Goal: Task Accomplishment & Management: Complete application form

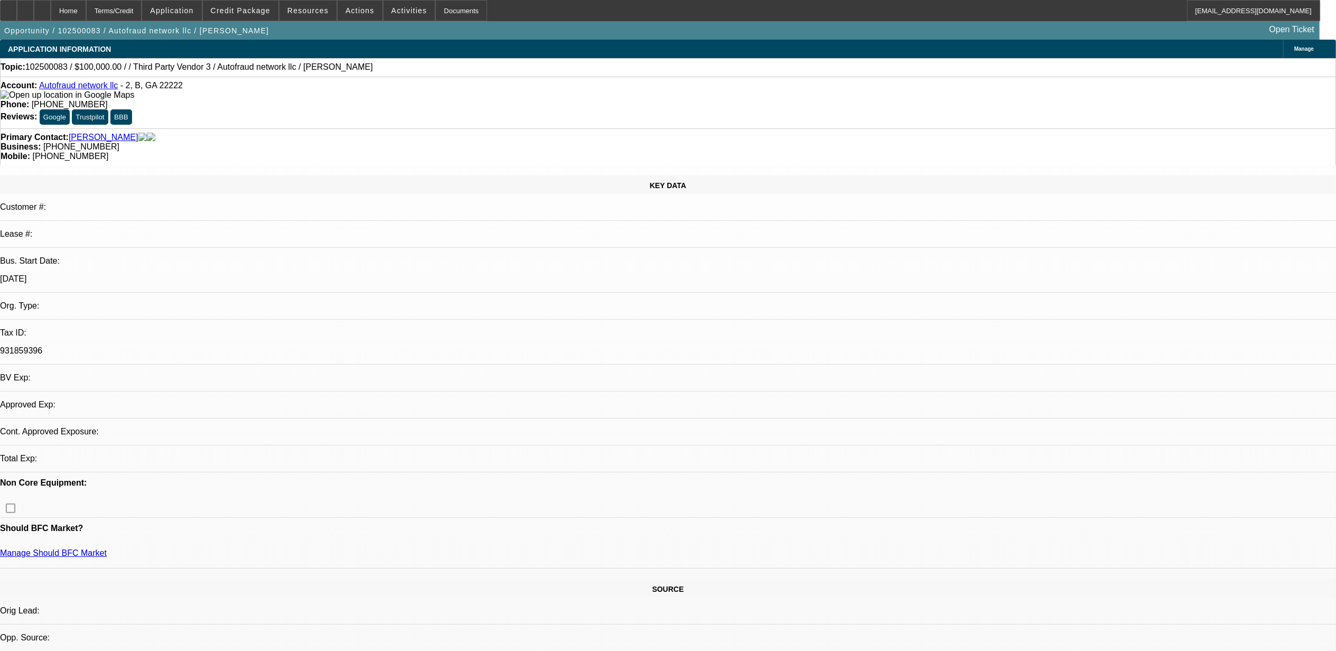
select select "0"
select select "2"
select select "0.1"
select select "1"
select select "2"
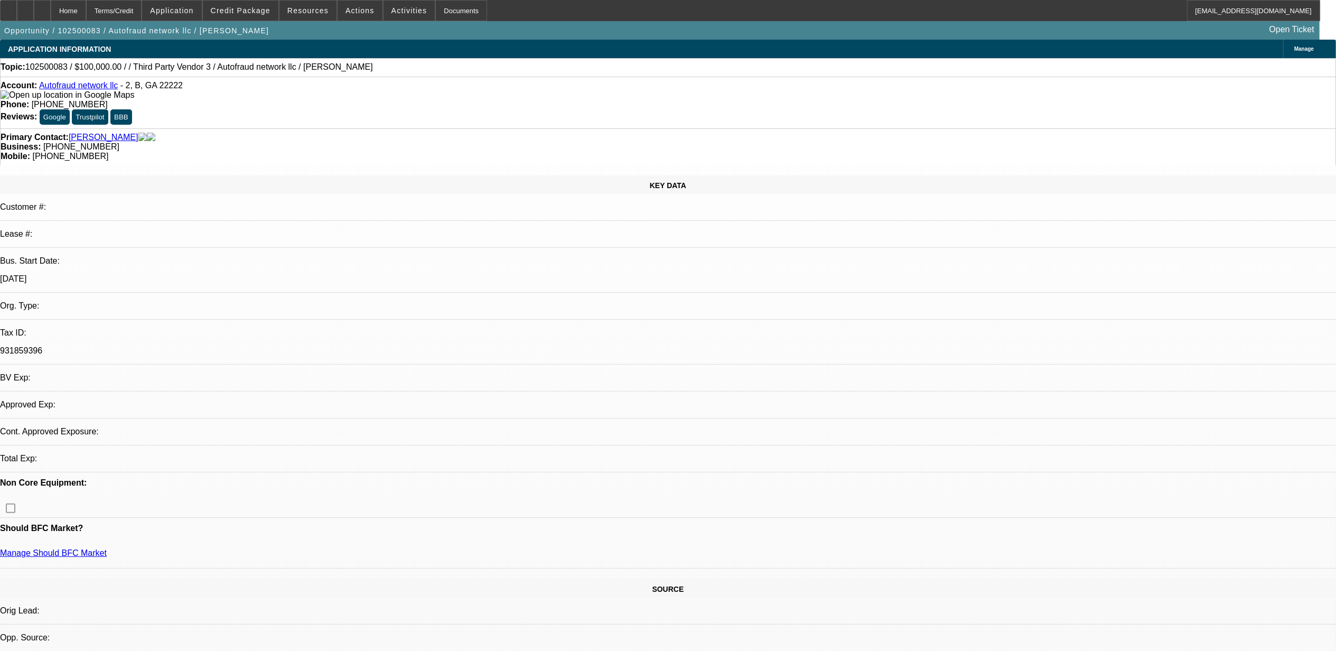
select select "4"
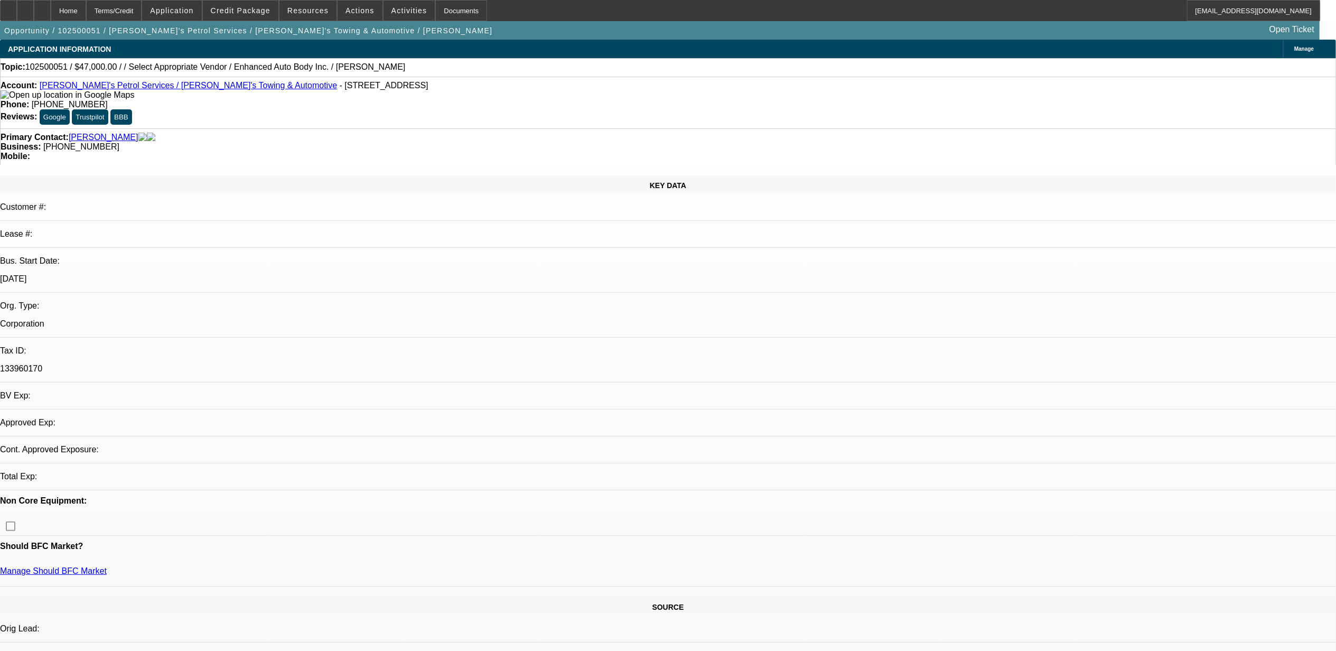
select select "0"
select select "2"
select select "0.1"
select select "4"
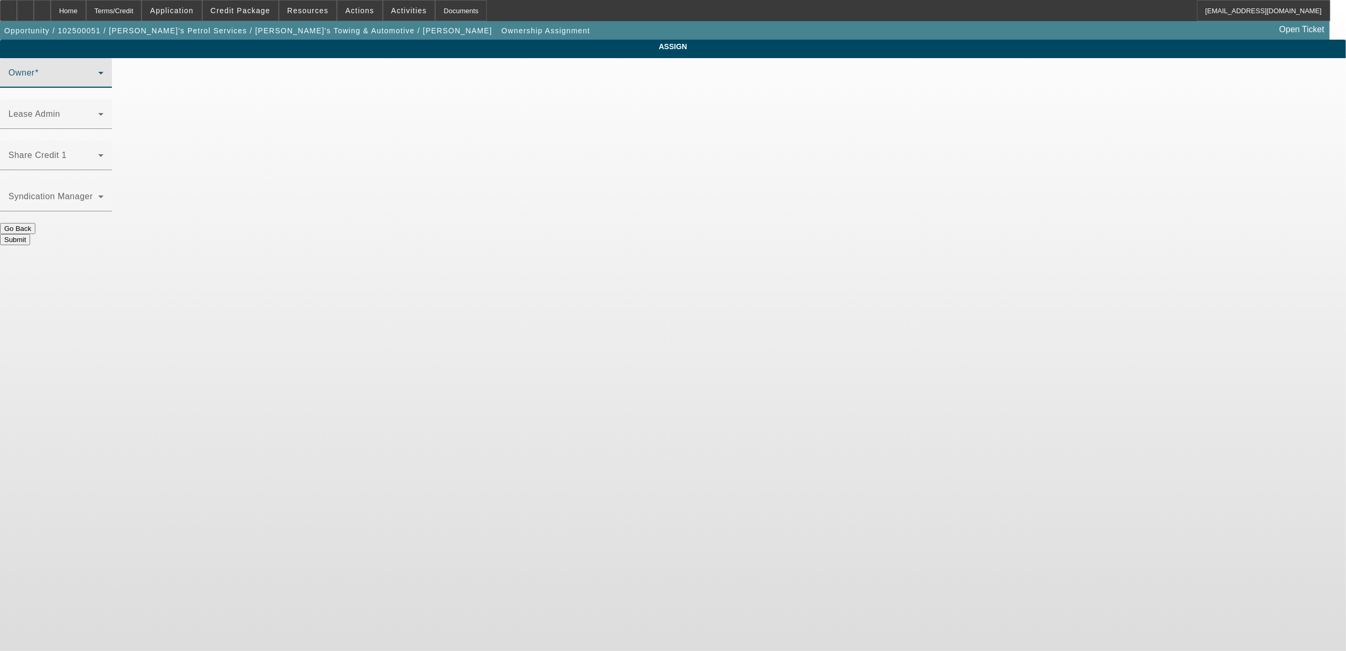
click at [98, 83] on span at bounding box center [53, 77] width 90 height 13
click at [104, 140] on div "Share Credit 1" at bounding box center [55, 155] width 95 height 30
click at [98, 83] on span at bounding box center [53, 77] width 90 height 13
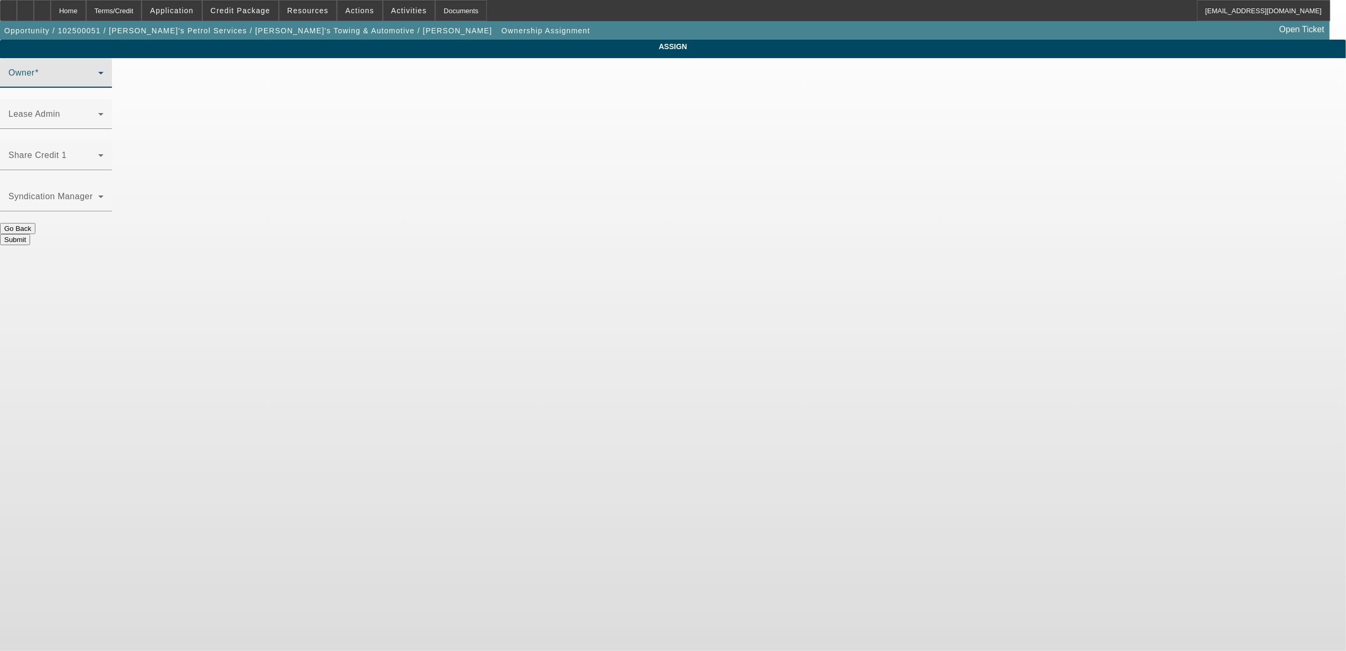
click at [98, 83] on span at bounding box center [53, 77] width 90 height 13
drag, startPoint x: 641, startPoint y: 81, endPoint x: 668, endPoint y: 90, distance: 28.2
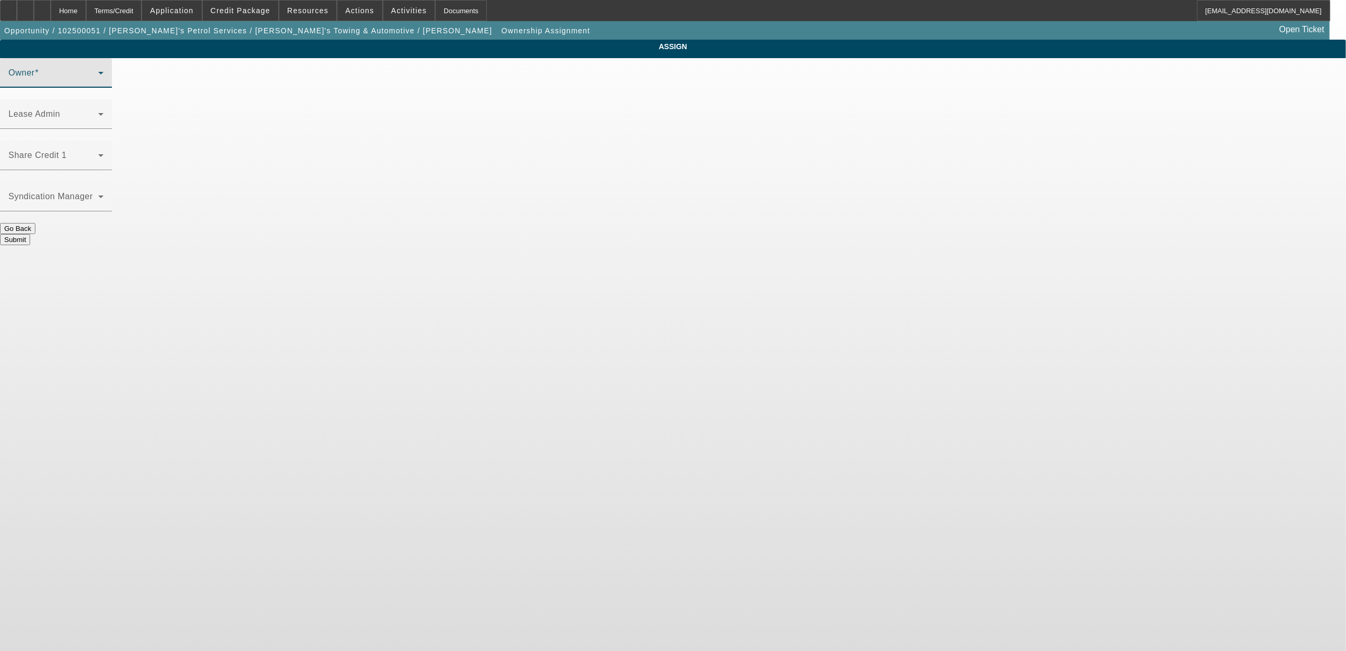
click at [104, 81] on mat-select at bounding box center [55, 77] width 95 height 13
click at [98, 112] on span at bounding box center [53, 118] width 90 height 13
click at [98, 83] on span at bounding box center [53, 77] width 90 height 13
click at [98, 153] on span at bounding box center [53, 159] width 90 height 13
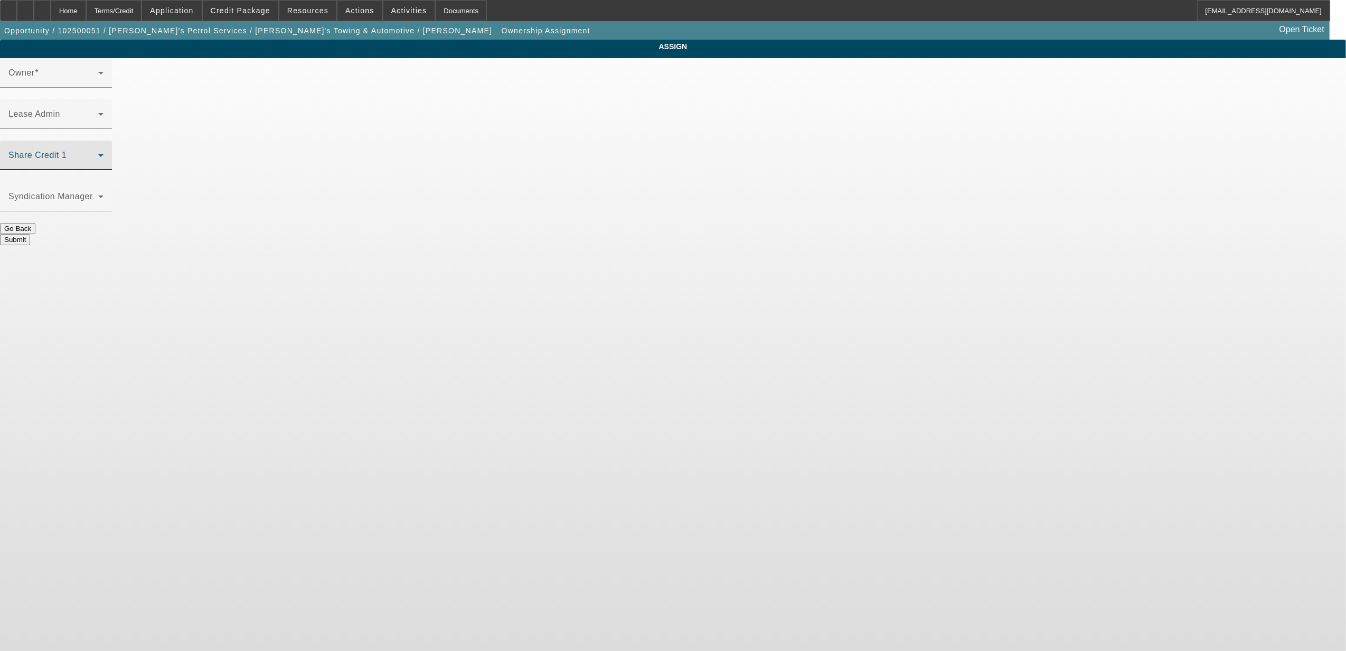
click at [98, 153] on span at bounding box center [53, 159] width 90 height 13
click at [104, 79] on div "Owner" at bounding box center [55, 73] width 95 height 30
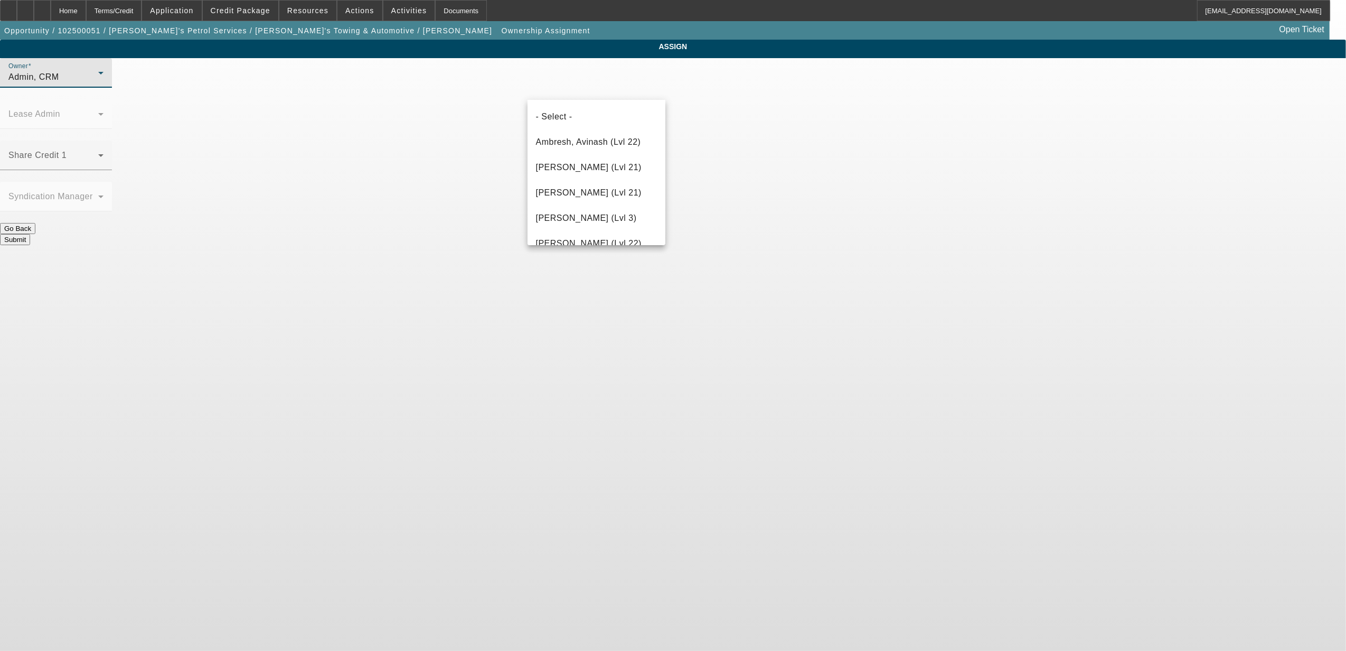
click at [605, 79] on div at bounding box center [673, 325] width 1346 height 651
click at [98, 81] on div "Admin, CRM" at bounding box center [53, 77] width 90 height 13
click at [593, 135] on span "Mansfield, Jeff (Lvl 6)" at bounding box center [586, 137] width 101 height 13
click at [98, 153] on span at bounding box center [53, 159] width 90 height 13
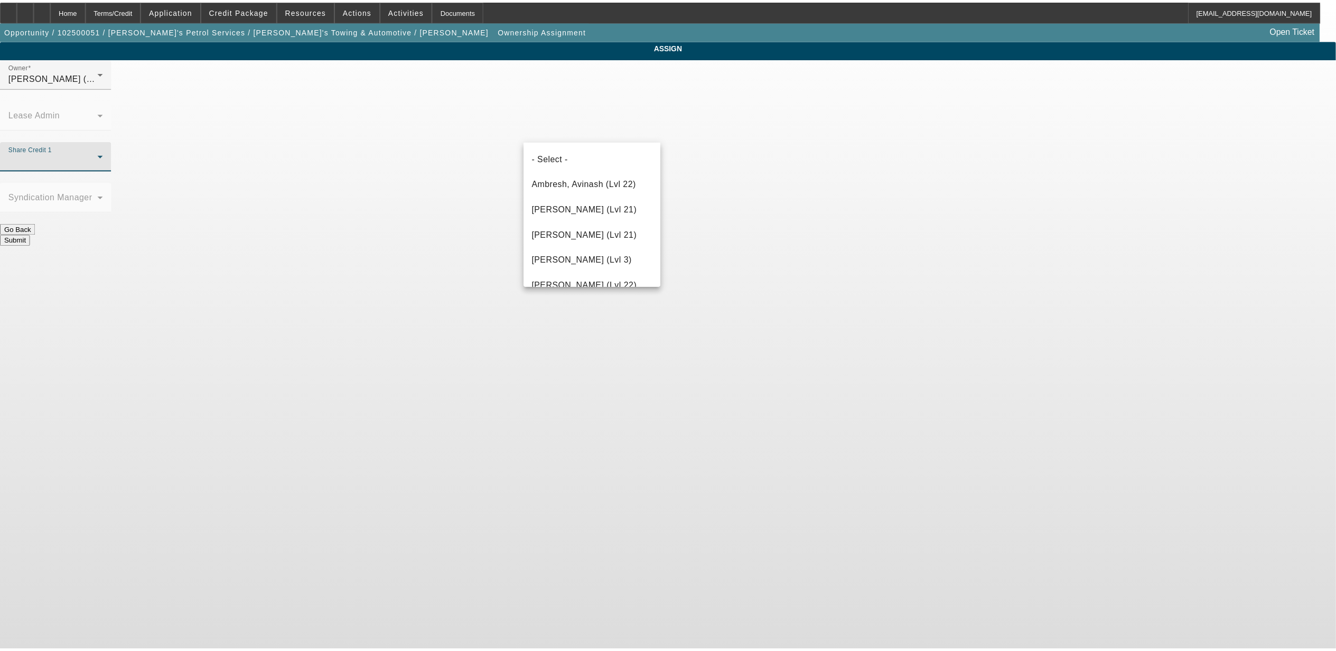
scroll to position [214, 0]
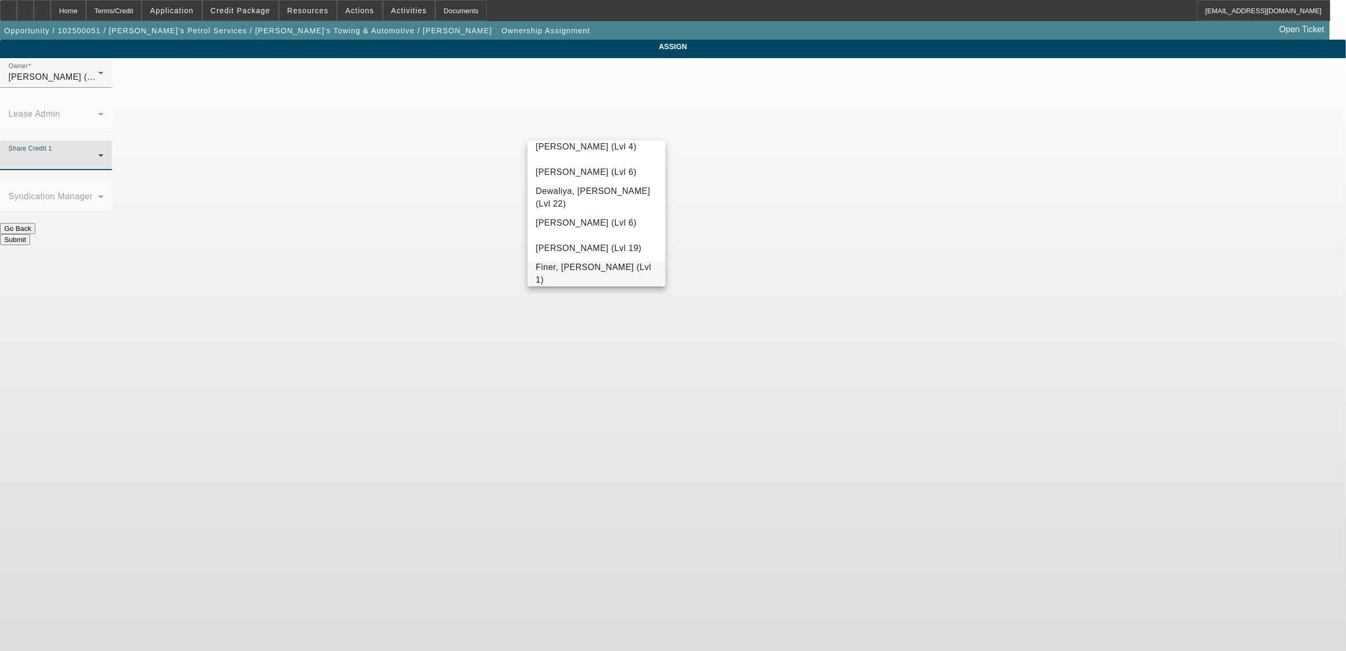
click at [590, 272] on span "Finer, Yinnon (Lvl 1)" at bounding box center [596, 273] width 121 height 25
click at [30, 234] on button "Submit" at bounding box center [15, 239] width 30 height 11
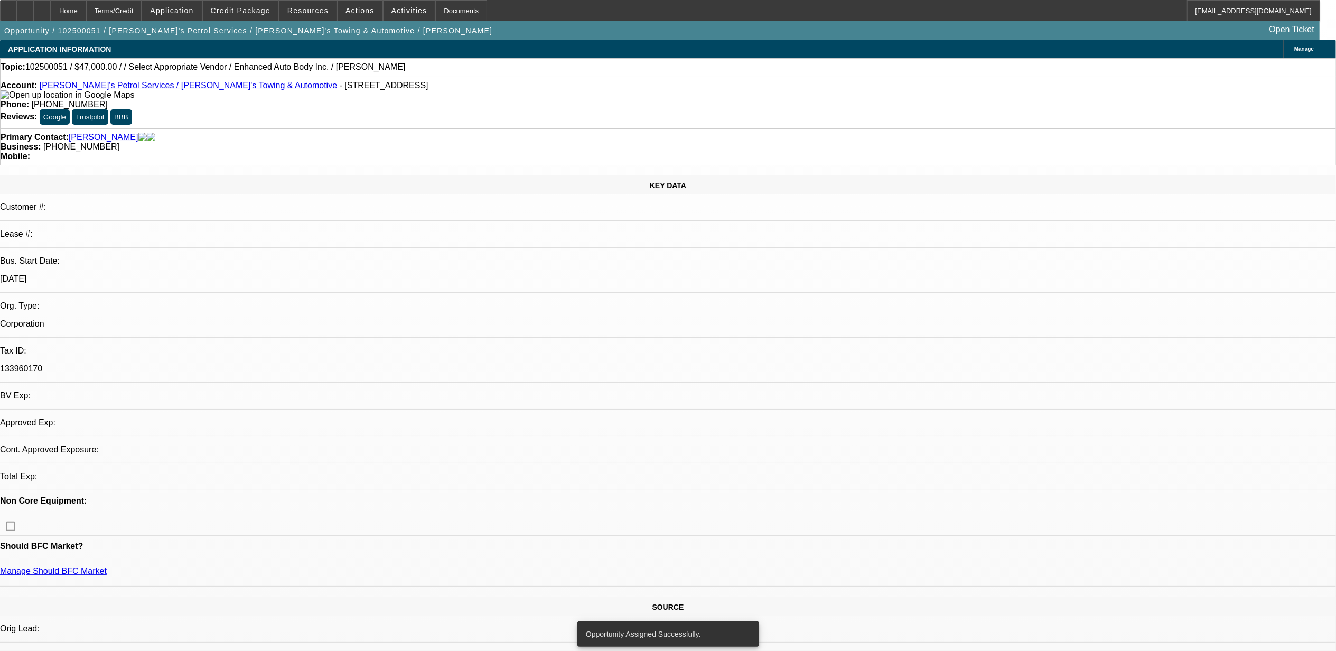
select select "0"
select select "2"
select select "0.1"
select select "4"
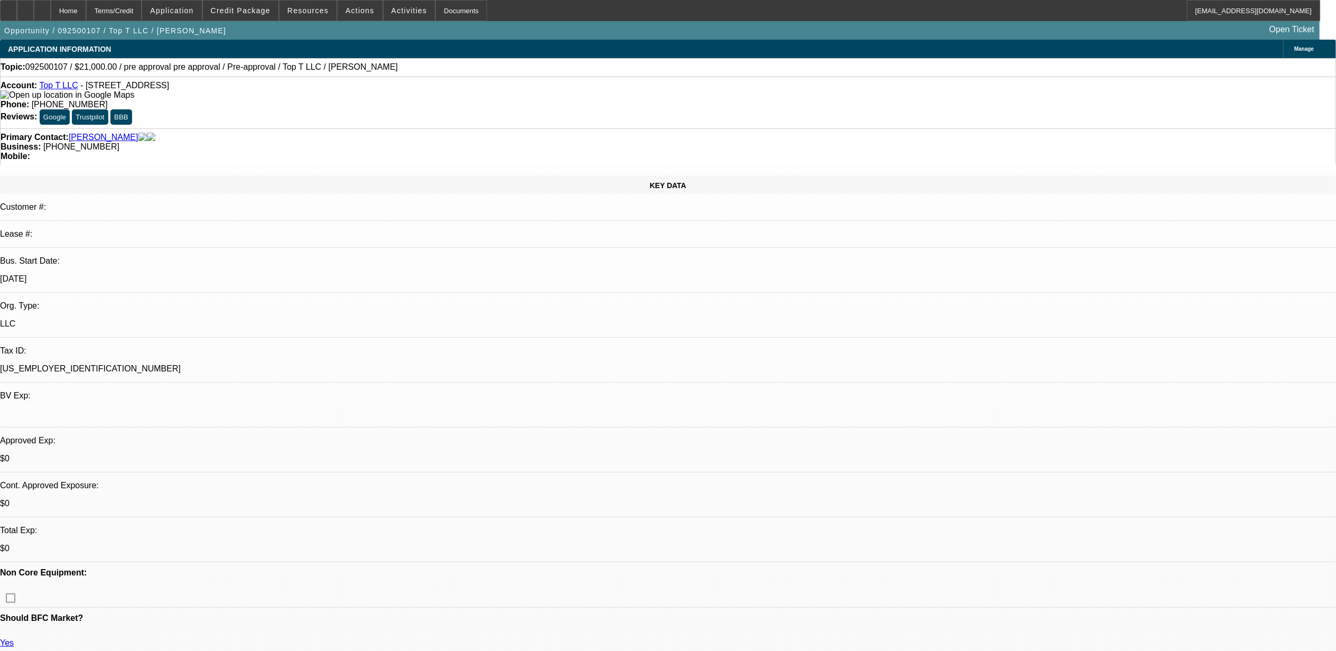
select select "0"
select select "0.1"
select select "0"
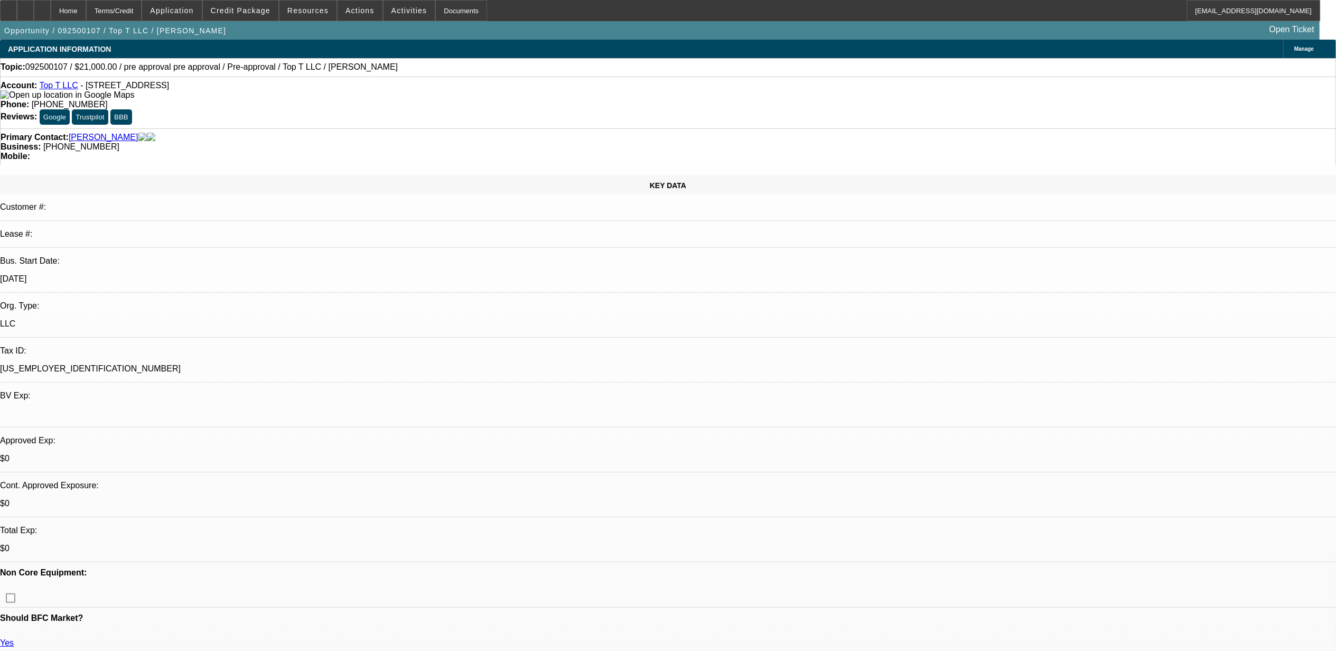
select select "0"
select select "0.1"
select select "0"
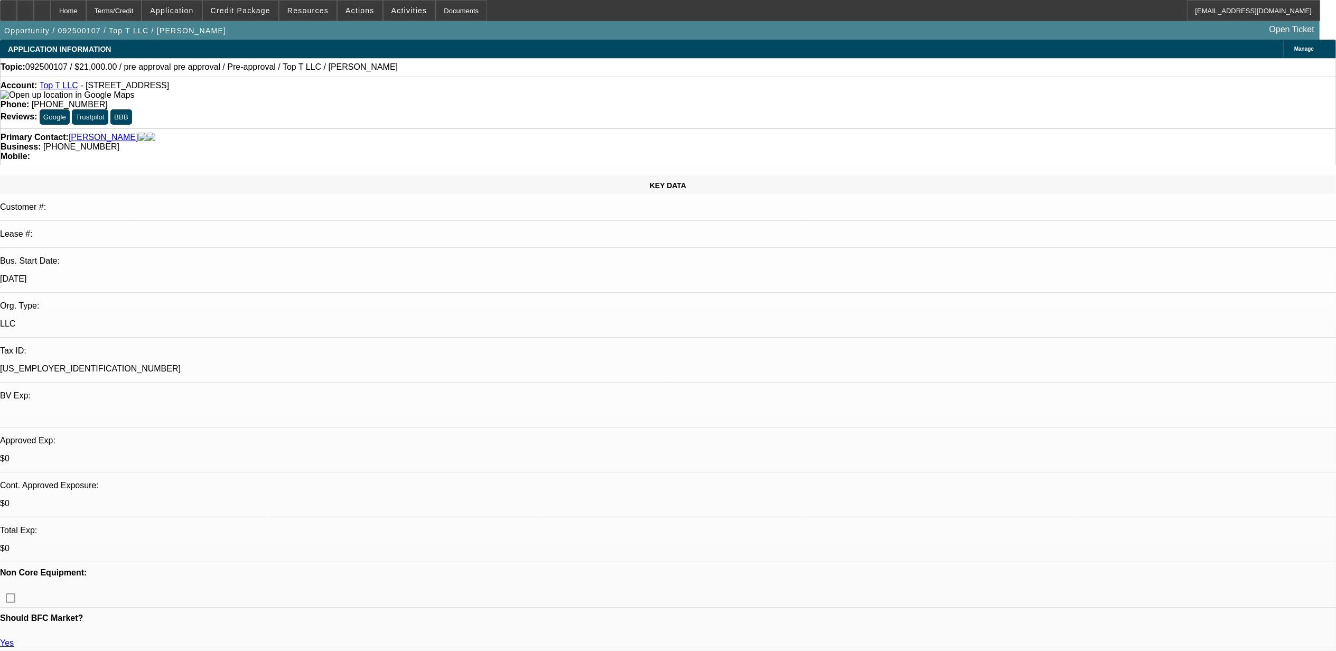
select select "0"
select select "0.1"
select select "1"
select select "4"
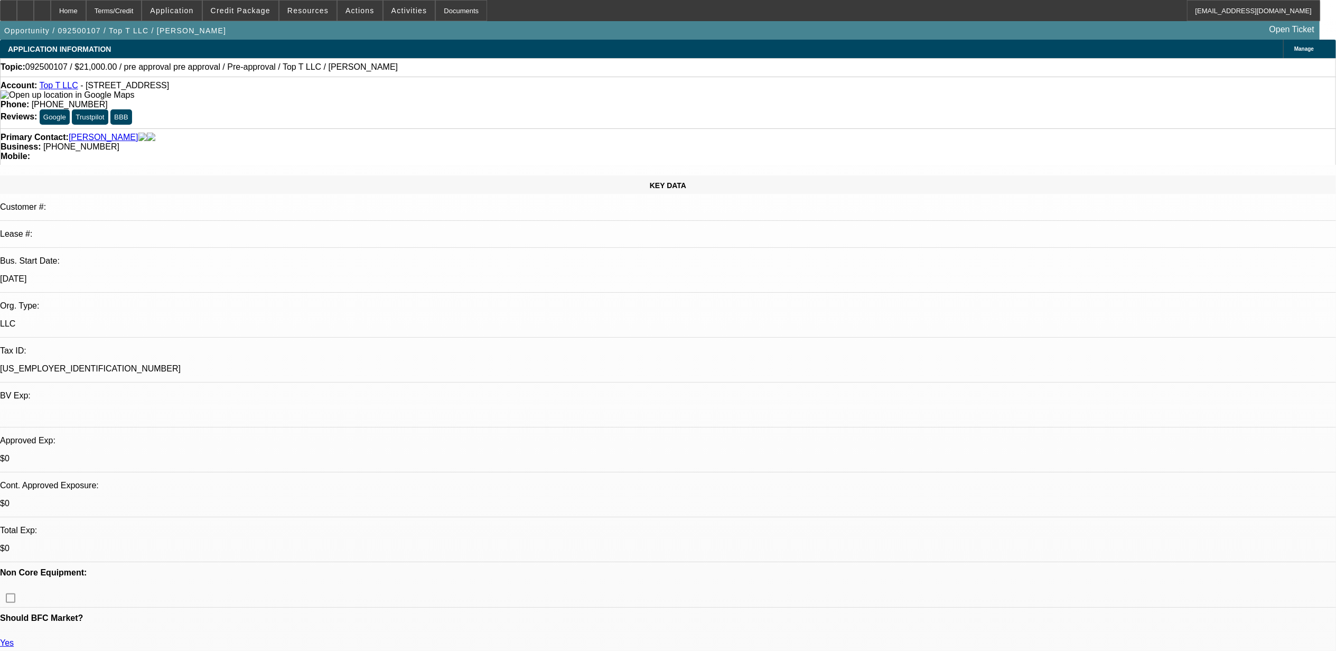
select select "1"
select select "6"
select select "1"
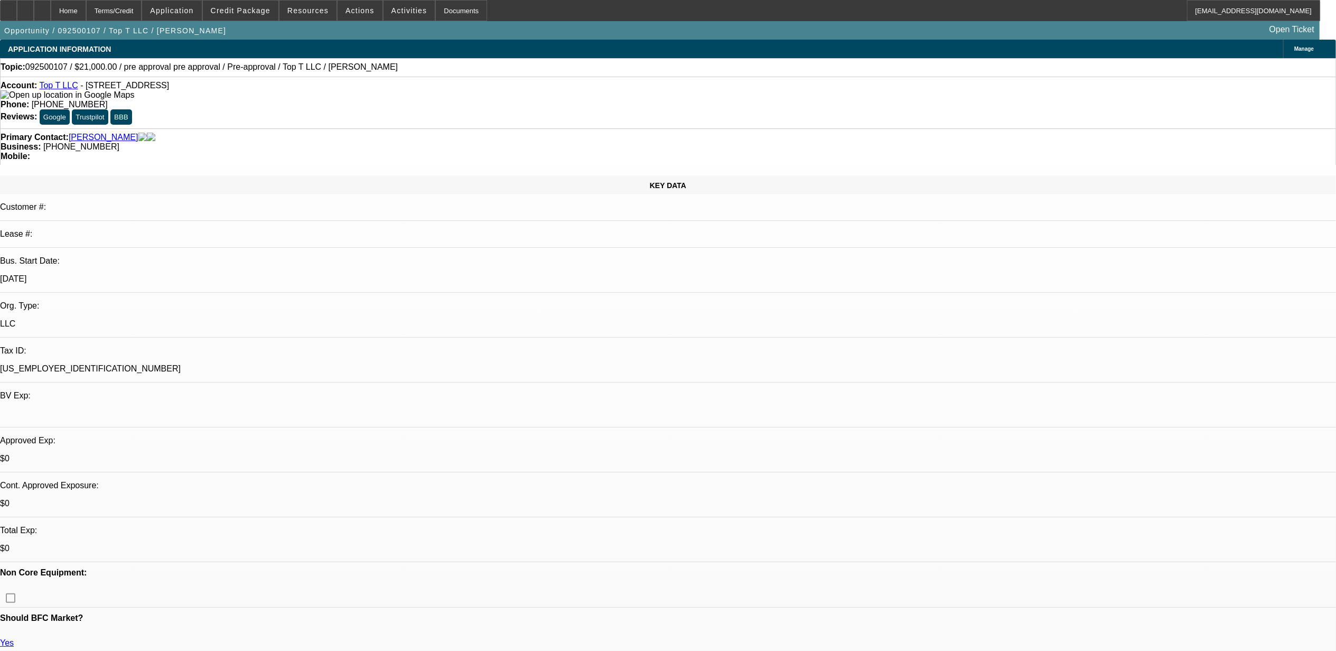
select select "4"
select select "1"
select select "4"
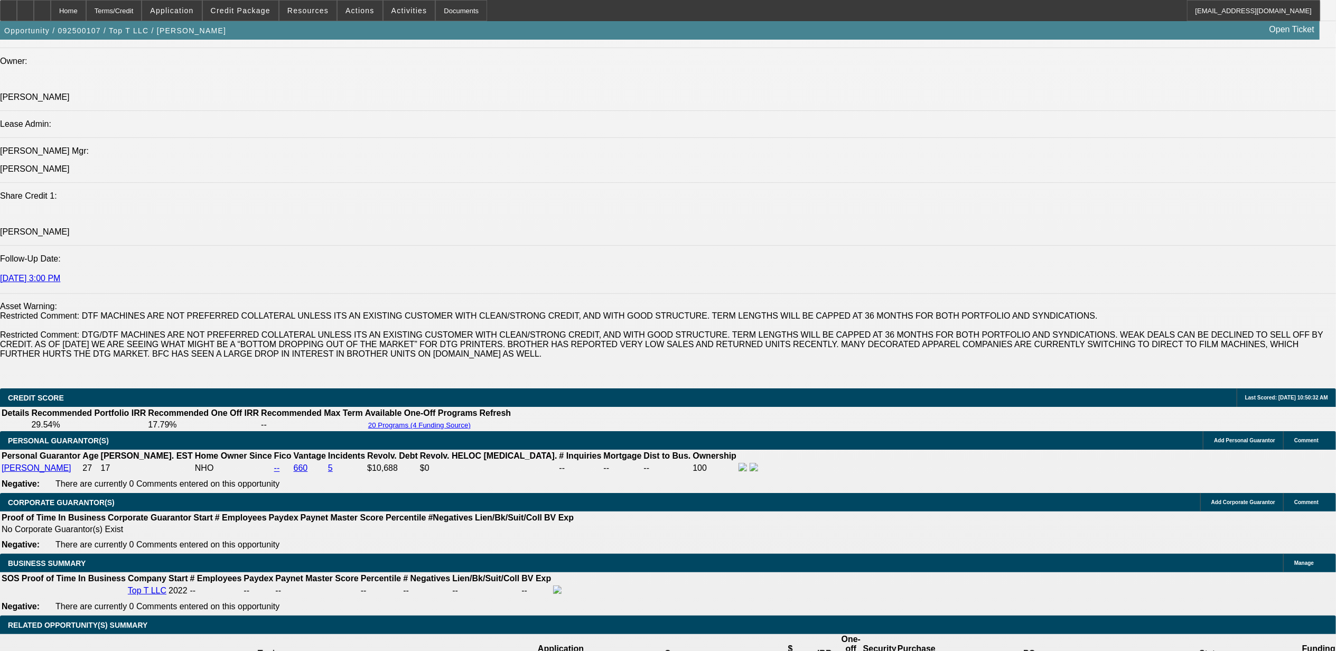
scroll to position [1479, 0]
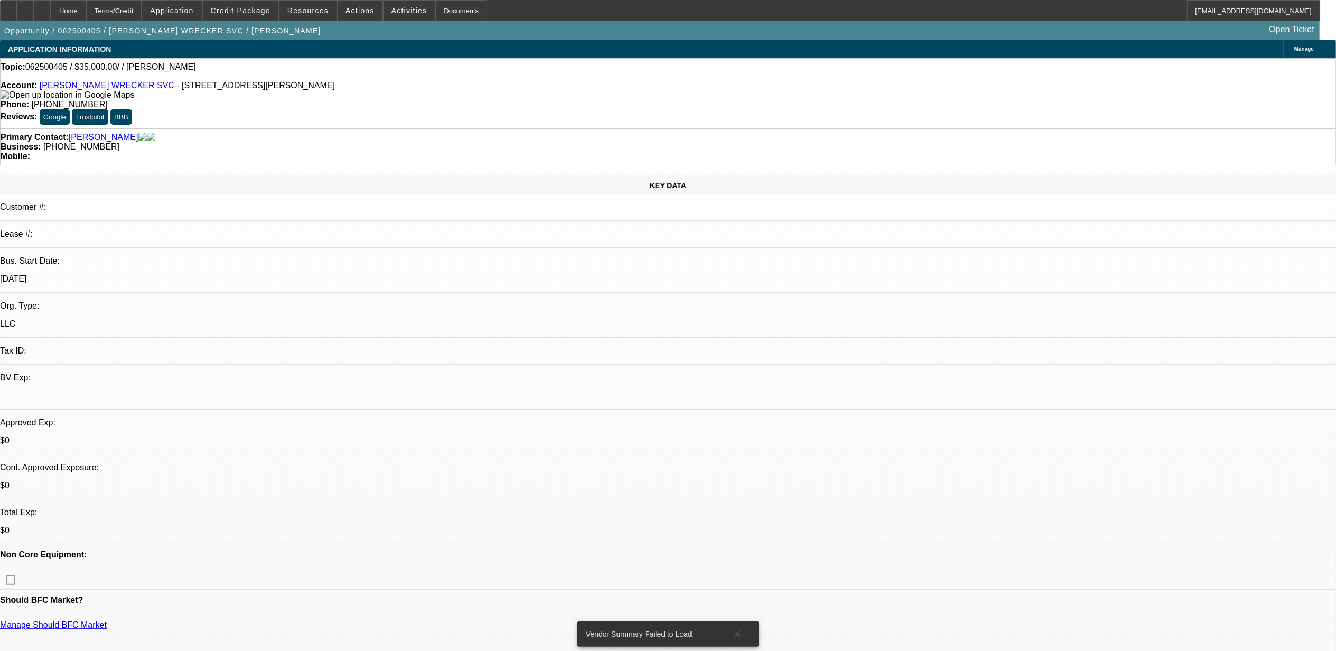
select select "0"
select select "2"
select select "0.1"
select select "4"
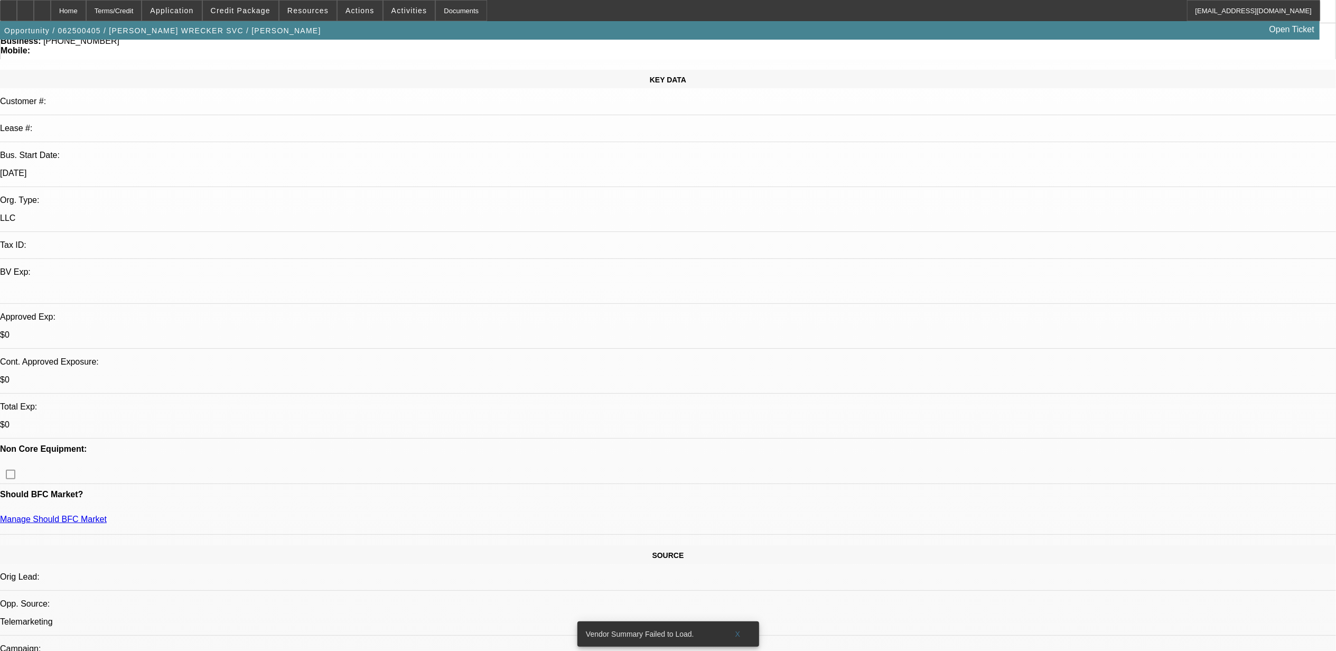
scroll to position [140, 0]
